Goal: Task Accomplishment & Management: Use online tool/utility

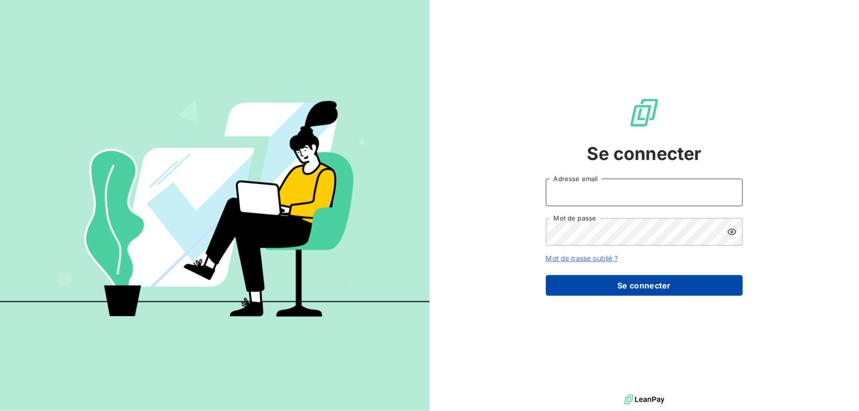
type input "[EMAIL_ADDRESS][DOMAIN_NAME]"
click at [587, 290] on button "Se connecter" at bounding box center [644, 285] width 197 height 21
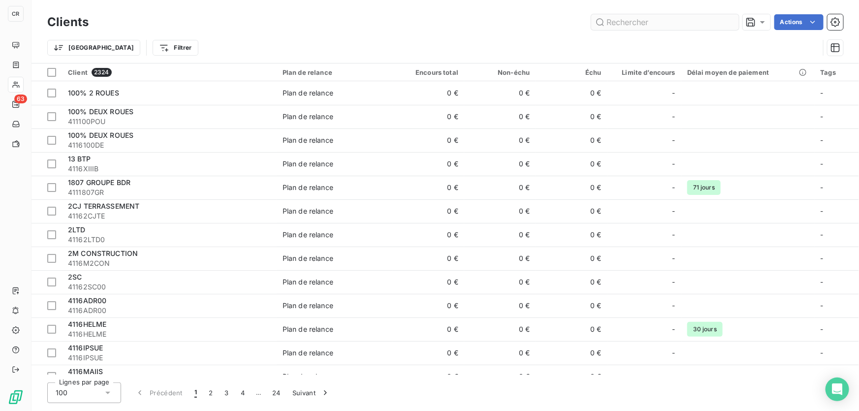
click at [624, 25] on input "text" at bounding box center [665, 22] width 148 height 16
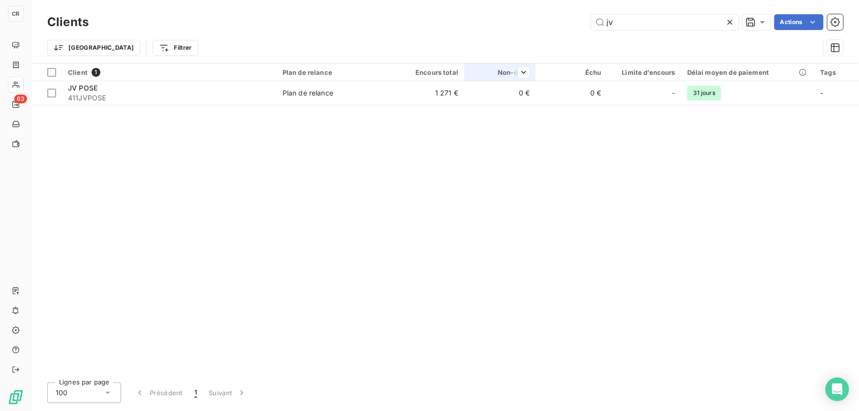
type input "jv"
click at [486, 76] on div "Non-échu" at bounding box center [500, 72] width 60 height 8
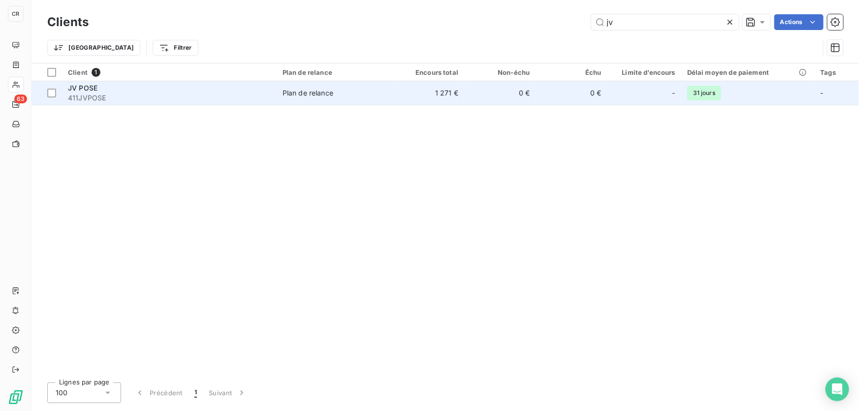
click at [486, 93] on td "0 €" at bounding box center [499, 93] width 71 height 24
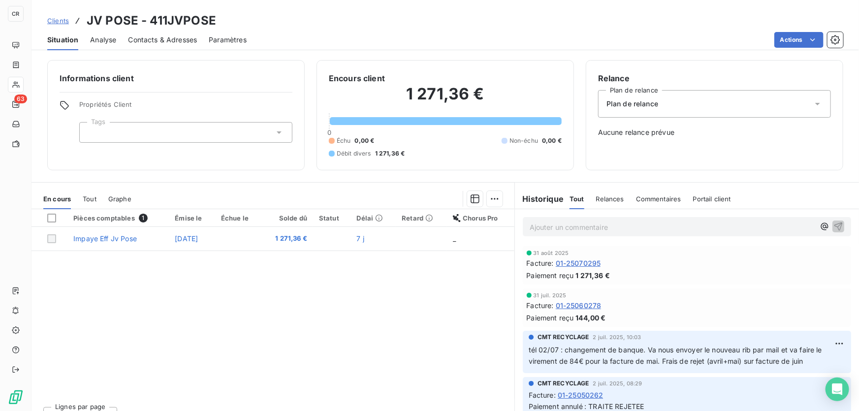
click at [562, 225] on p "Ajouter un commentaire ﻿" at bounding box center [671, 227] width 285 height 12
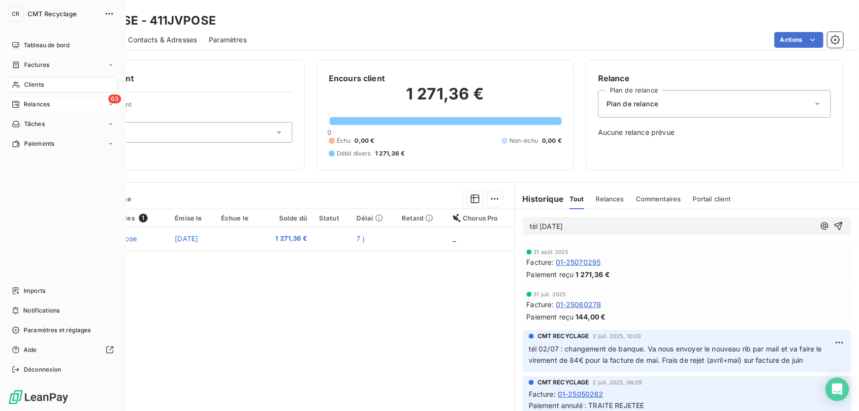
click at [22, 104] on div "Relances" at bounding box center [31, 104] width 38 height 9
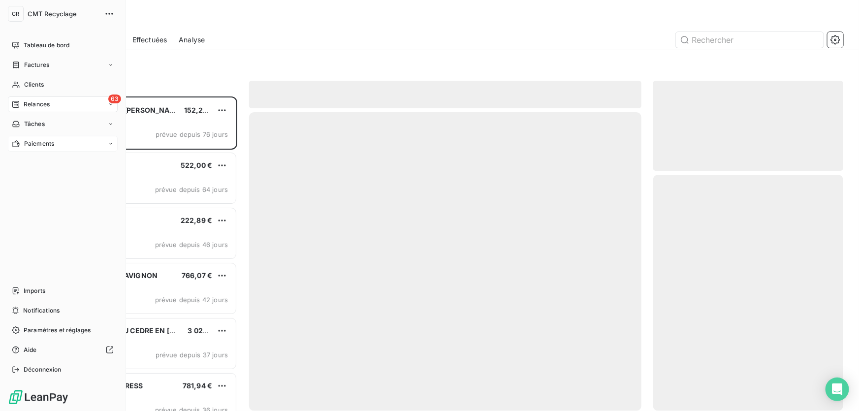
scroll to position [308, 183]
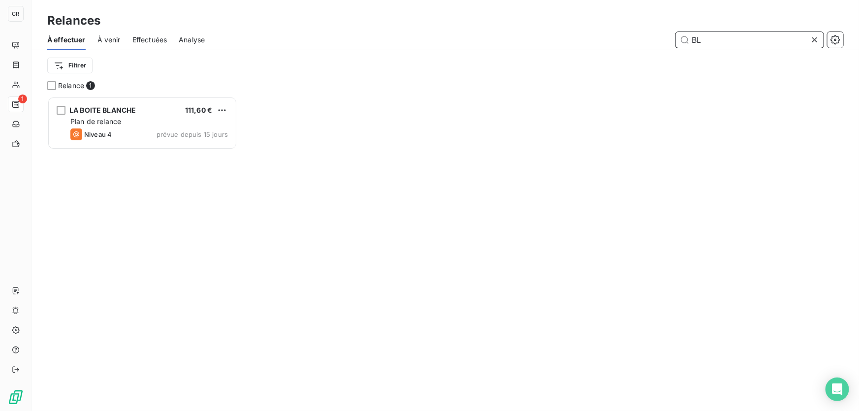
scroll to position [7, 7]
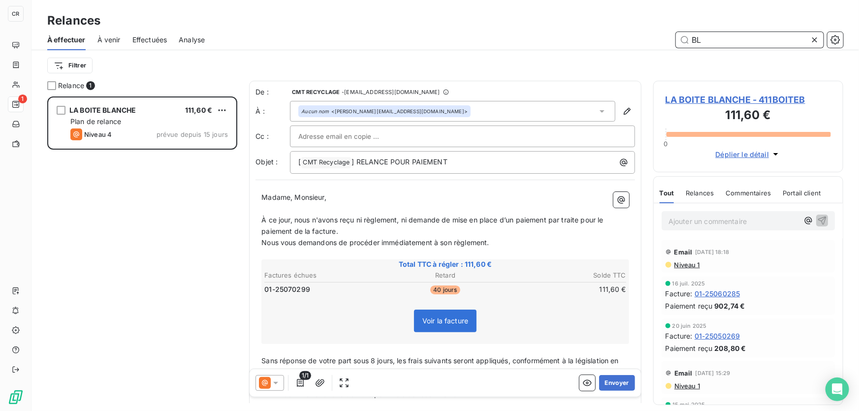
type input "B"
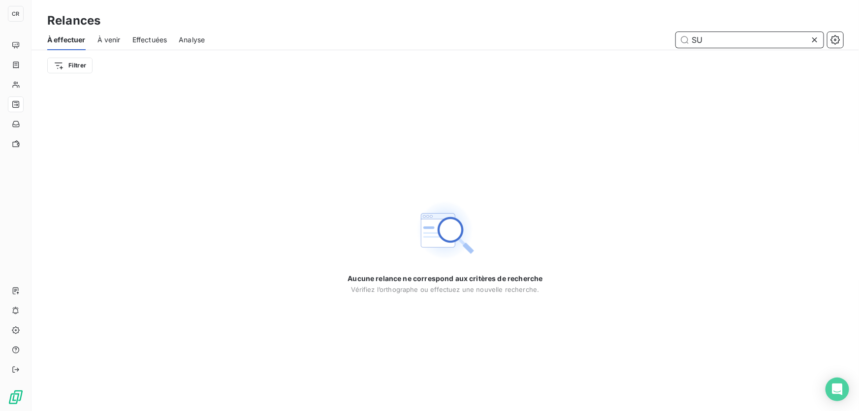
type input "S"
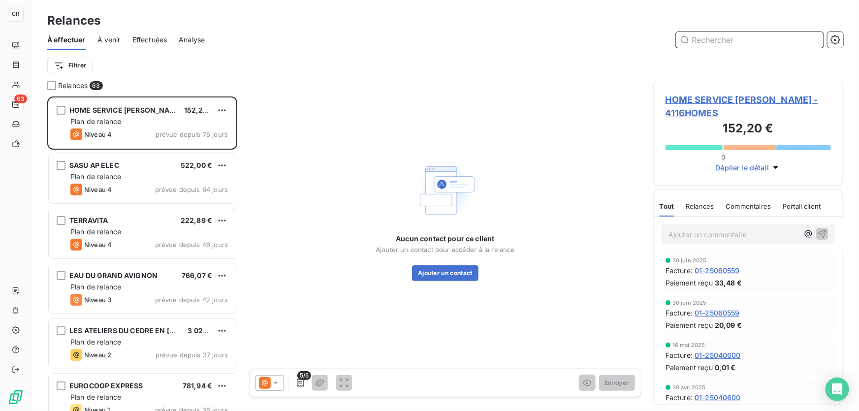
scroll to position [308, 183]
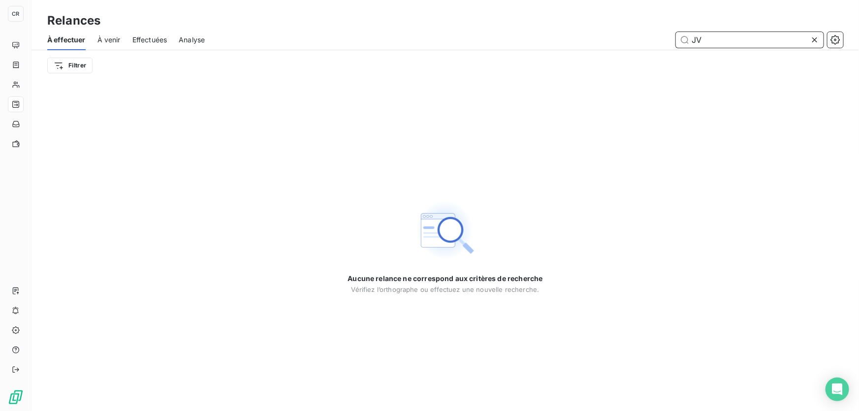
drag, startPoint x: 715, startPoint y: 42, endPoint x: 610, endPoint y: 33, distance: 105.7
click at [610, 33] on div "JV" at bounding box center [530, 40] width 626 height 16
type input "G"
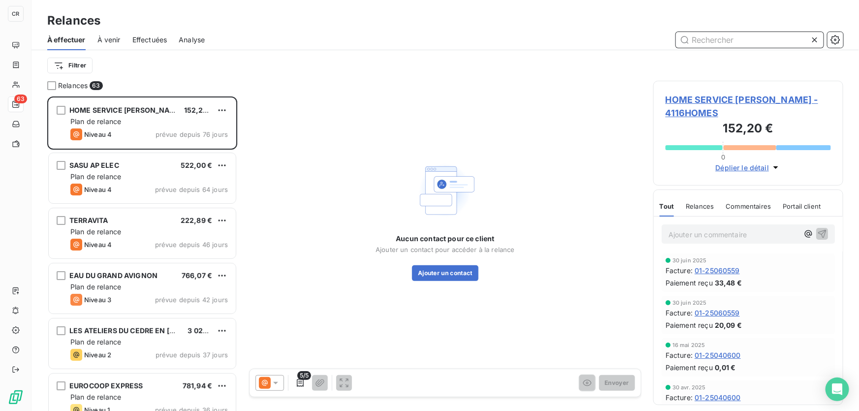
type input "D"
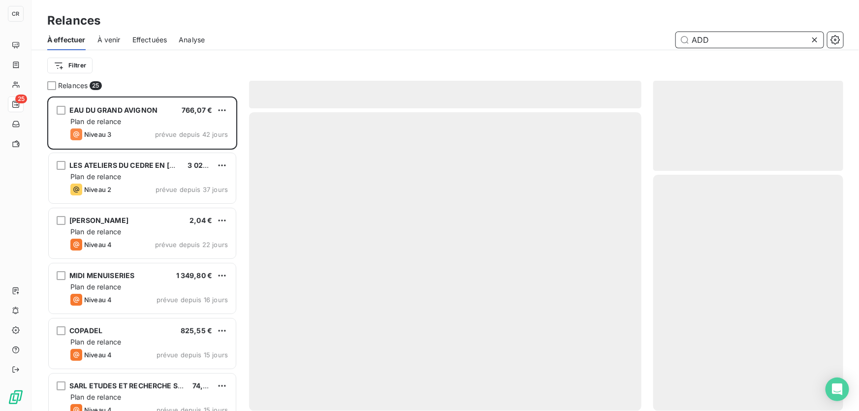
scroll to position [308, 183]
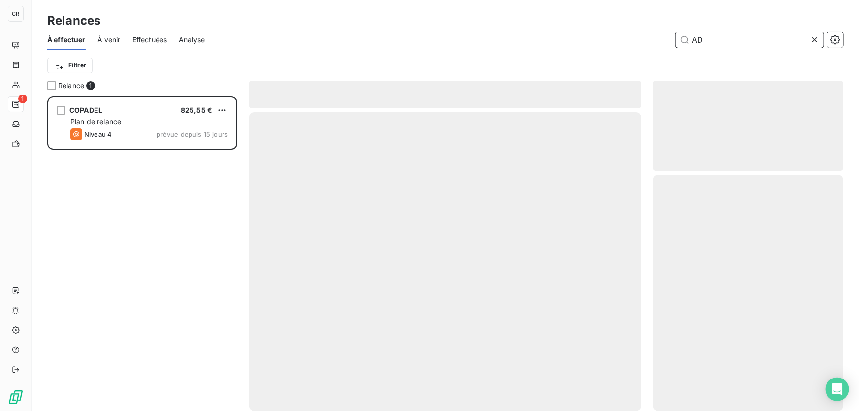
scroll to position [308, 183]
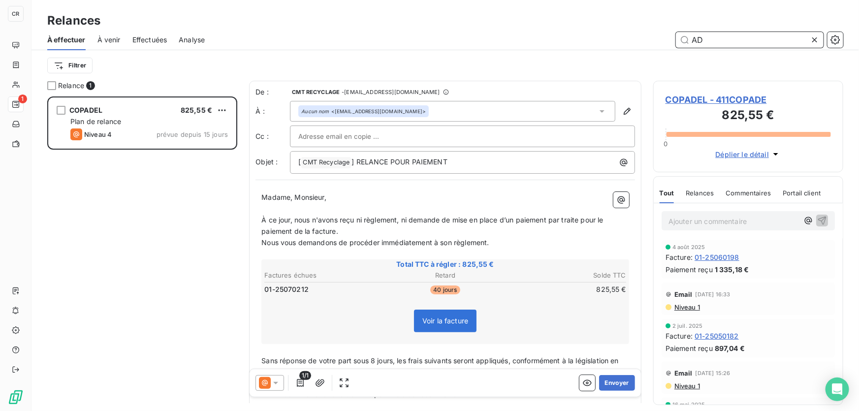
type input "A"
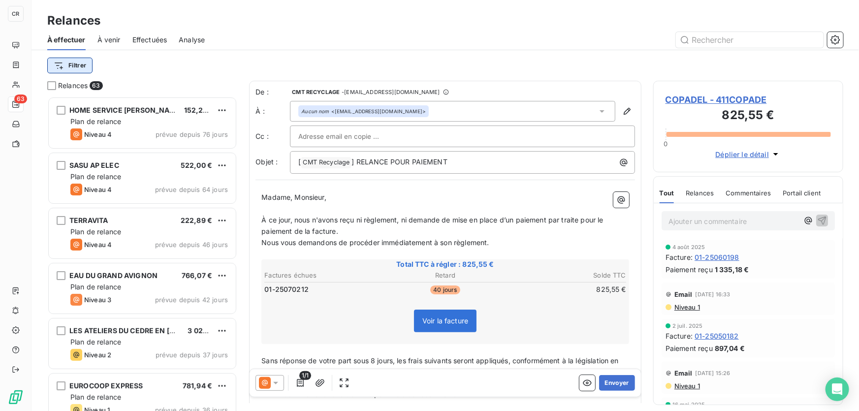
click at [64, 66] on html "CR 63 Relances À effectuer À venir Effectuées Analyse Filtrer Relances 63 HOME …" at bounding box center [429, 205] width 859 height 411
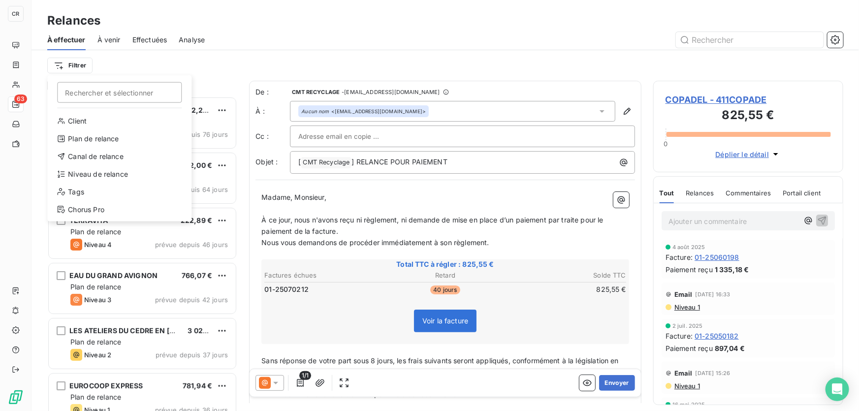
click at [255, 53] on html "CR 63 Relances À effectuer À venir Effectuées Analyse Filtrer Rechercher et sél…" at bounding box center [429, 205] width 859 height 411
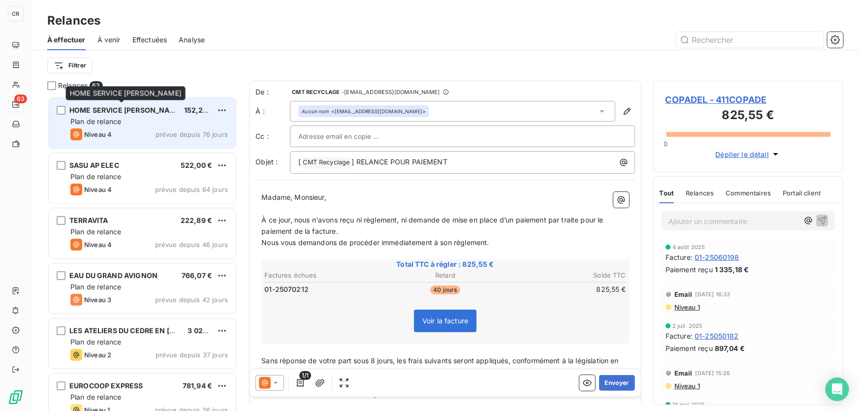
click at [143, 113] on span "HOME SERVICE [PERSON_NAME]" at bounding box center [126, 110] width 114 height 8
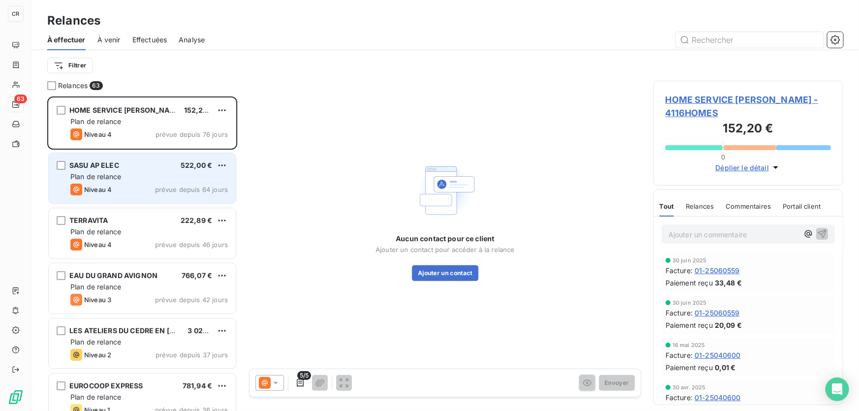
click at [117, 188] on div "Niveau 4 prévue depuis 64 jours" at bounding box center [148, 190] width 157 height 12
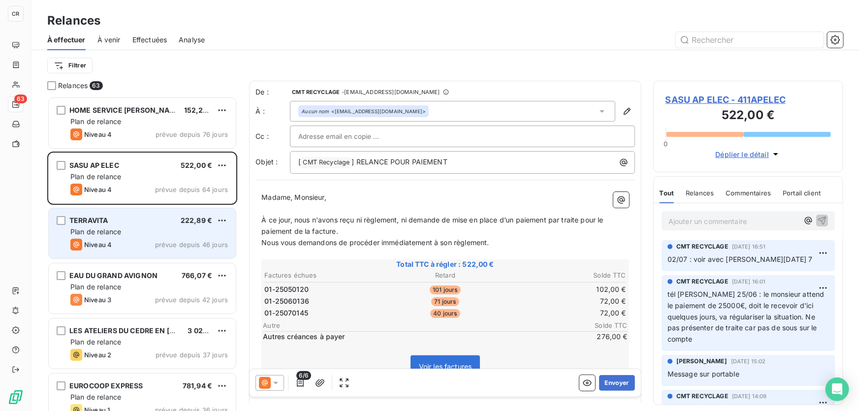
click at [124, 217] on div "TERRAVITA 222,89 €" at bounding box center [148, 220] width 157 height 9
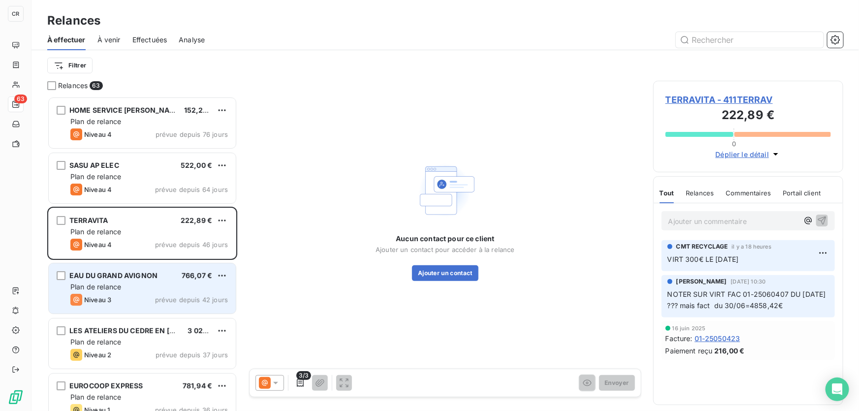
click at [150, 301] on div "Niveau 3 prévue depuis 42 jours" at bounding box center [148, 300] width 157 height 12
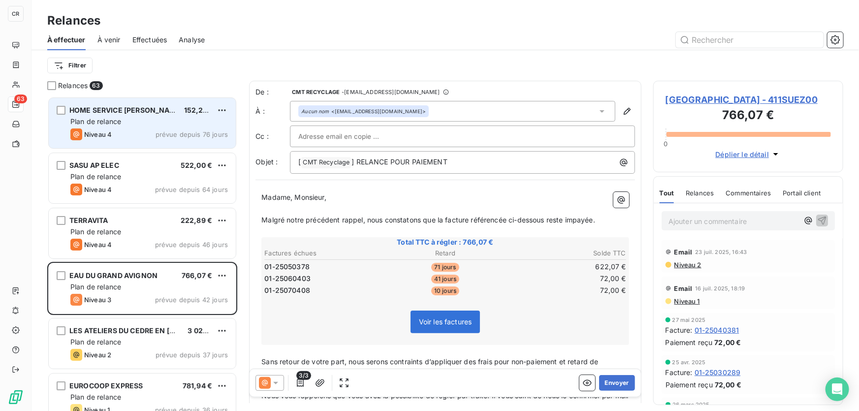
click at [151, 135] on div "Niveau 4 prévue depuis 76 jours" at bounding box center [148, 134] width 157 height 12
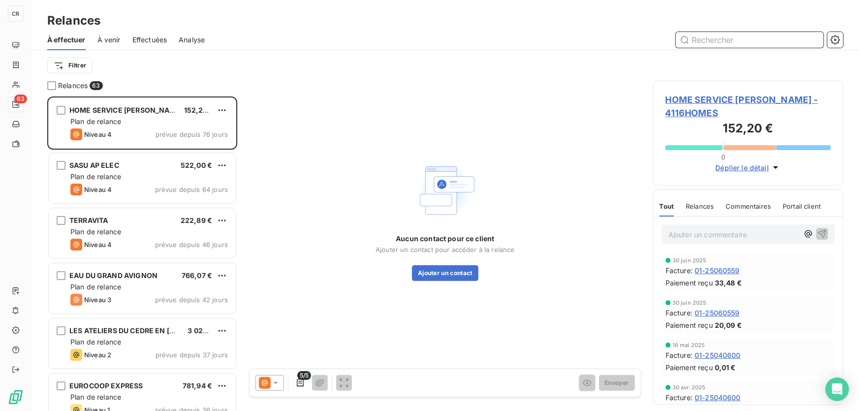
click at [739, 43] on input "text" at bounding box center [750, 40] width 148 height 16
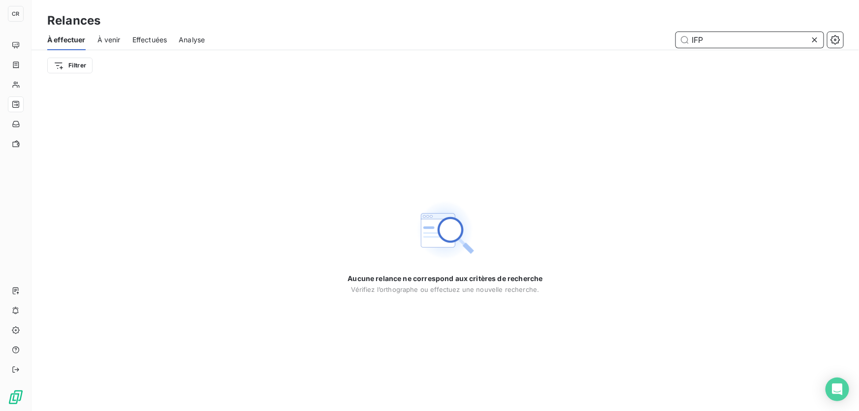
drag, startPoint x: 721, startPoint y: 47, endPoint x: 625, endPoint y: 46, distance: 96.0
click at [625, 46] on div "IFP" at bounding box center [530, 40] width 626 height 16
type input "MAL"
click at [813, 43] on icon at bounding box center [814, 40] width 10 height 10
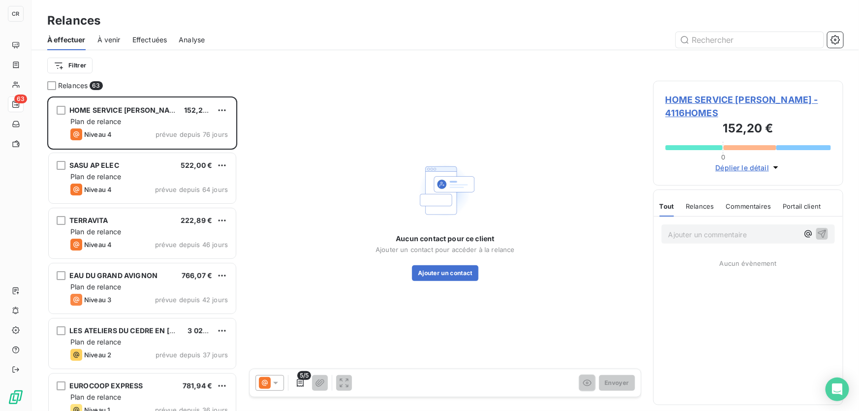
scroll to position [308, 183]
